Goal: Transaction & Acquisition: Purchase product/service

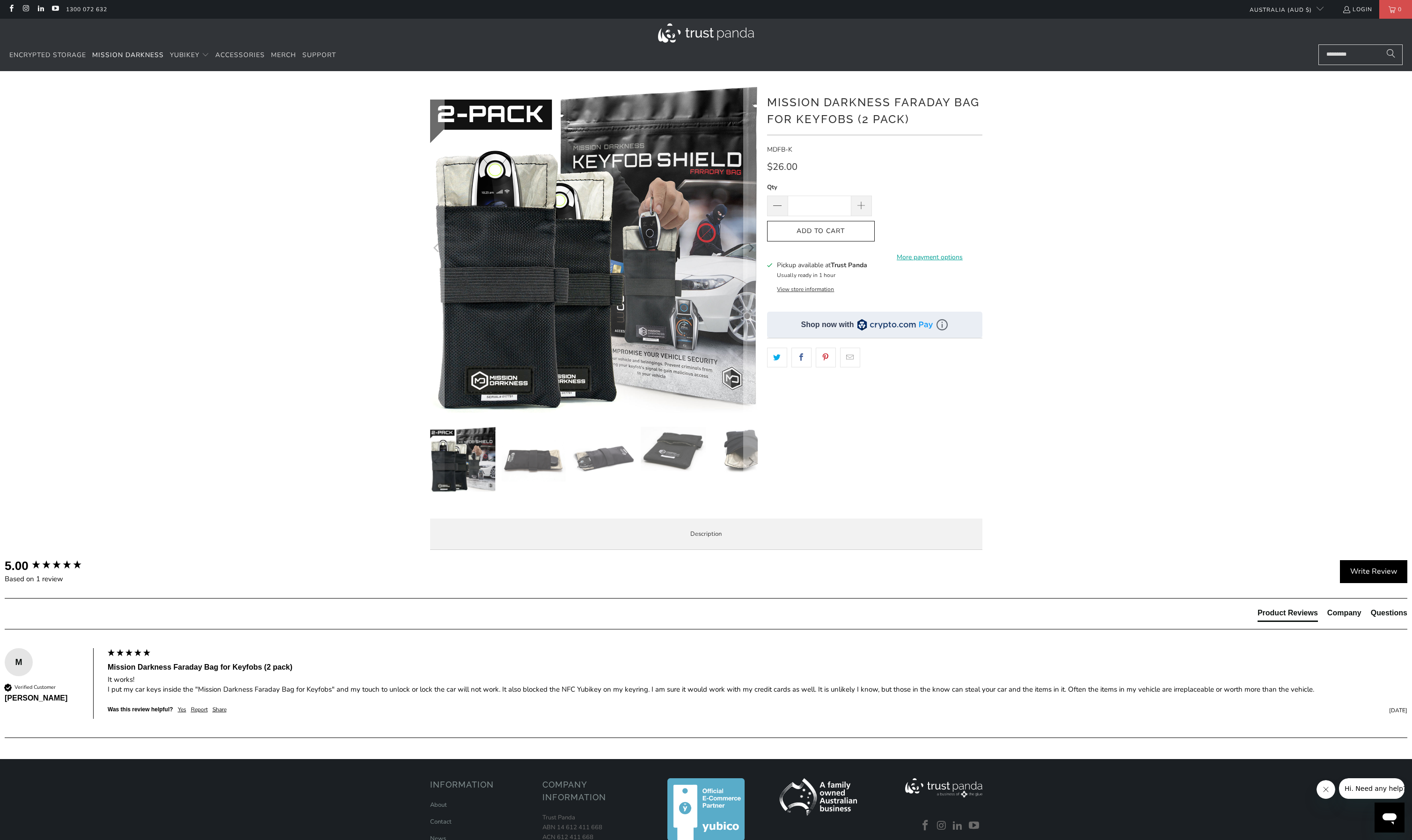
click at [120, 53] on span "Mission Darkness" at bounding box center [128, 55] width 72 height 9
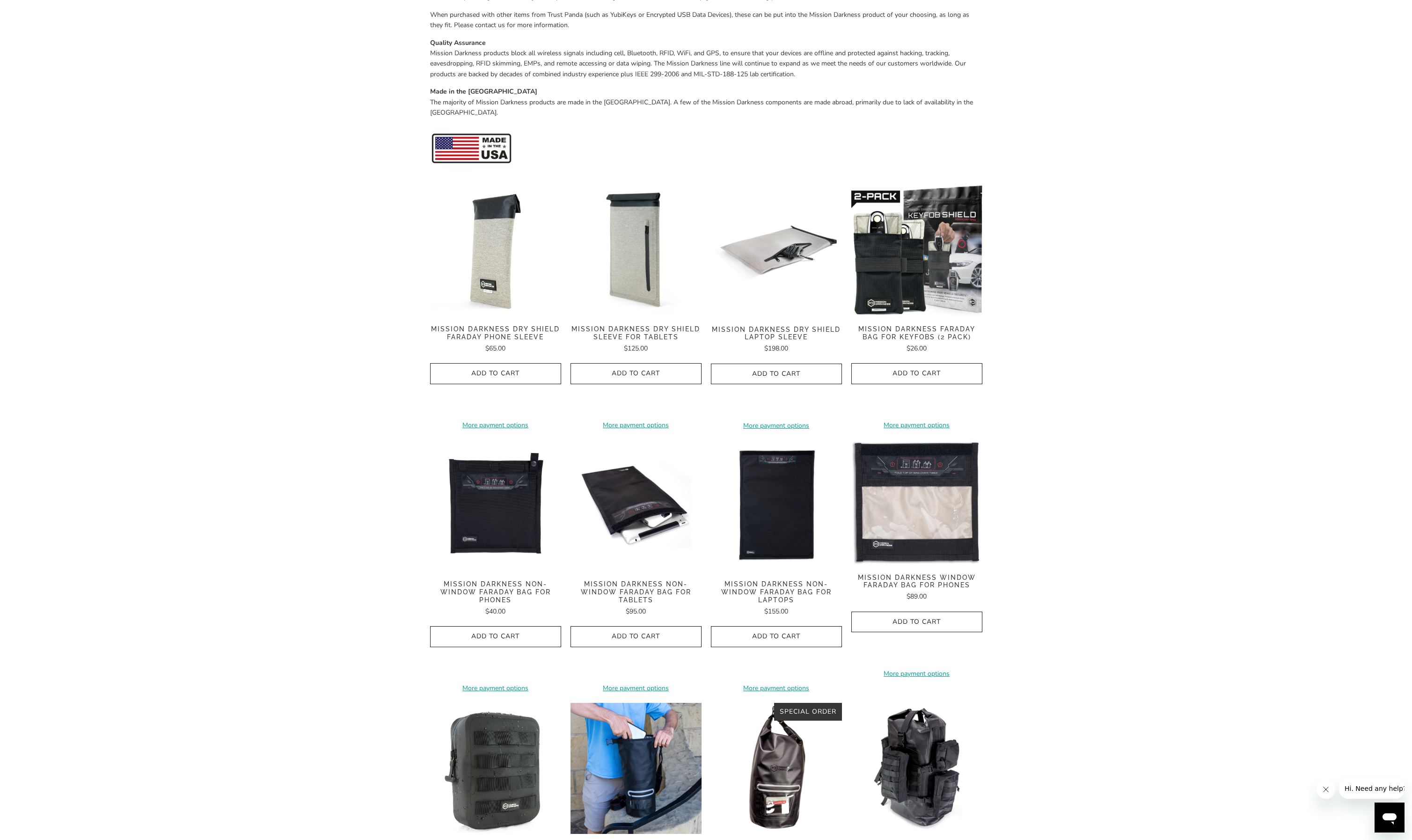
click at [501, 581] on span "Mission Darkness Non-Window Faraday Bag for Phones" at bounding box center [495, 592] width 131 height 23
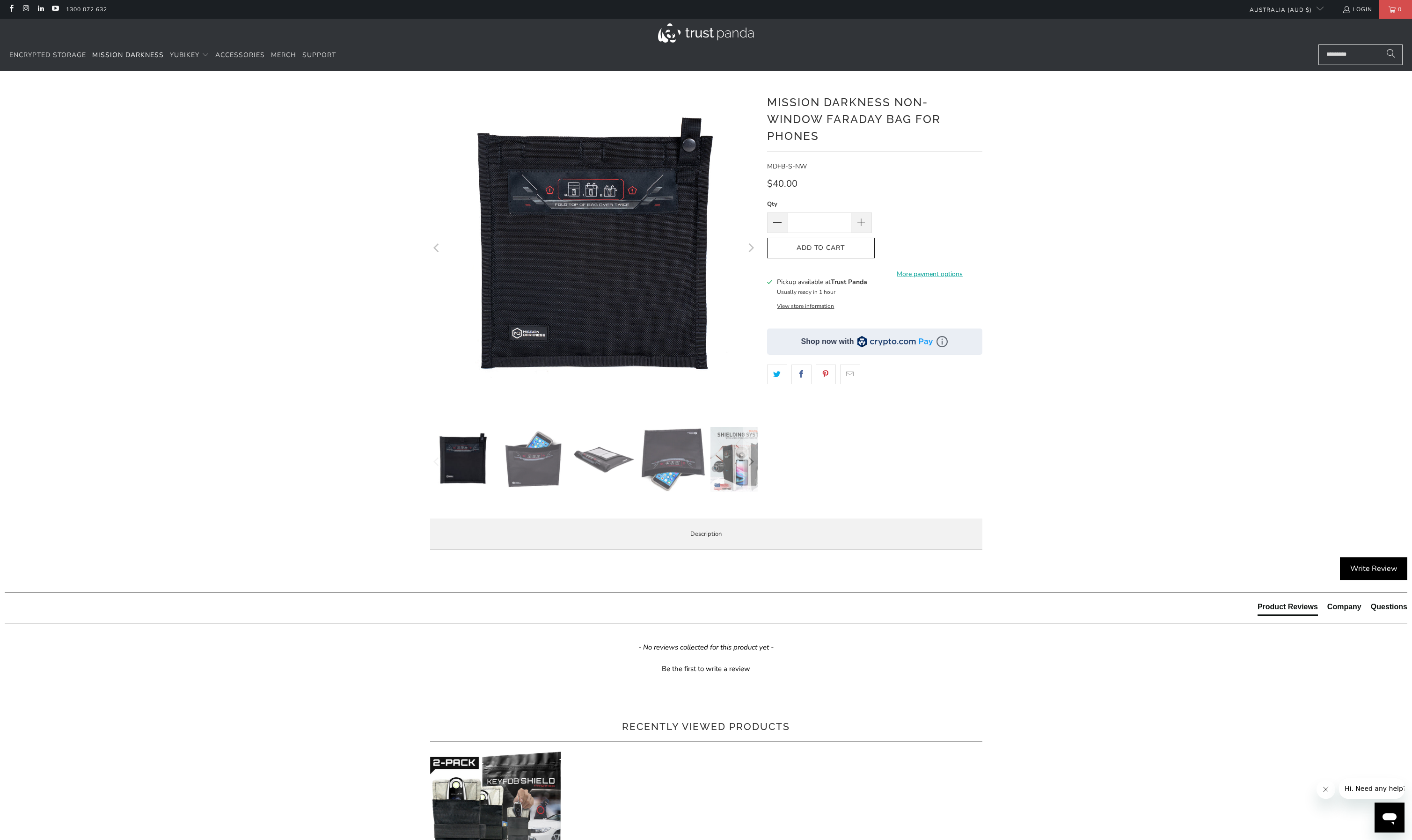
click at [777, 373] on link at bounding box center [777, 374] width 20 height 20
click at [1169, 173] on div at bounding box center [706, 321] width 1412 height 472
click at [1129, 138] on div at bounding box center [706, 321] width 1412 height 472
